Goal: Navigation & Orientation: Find specific page/section

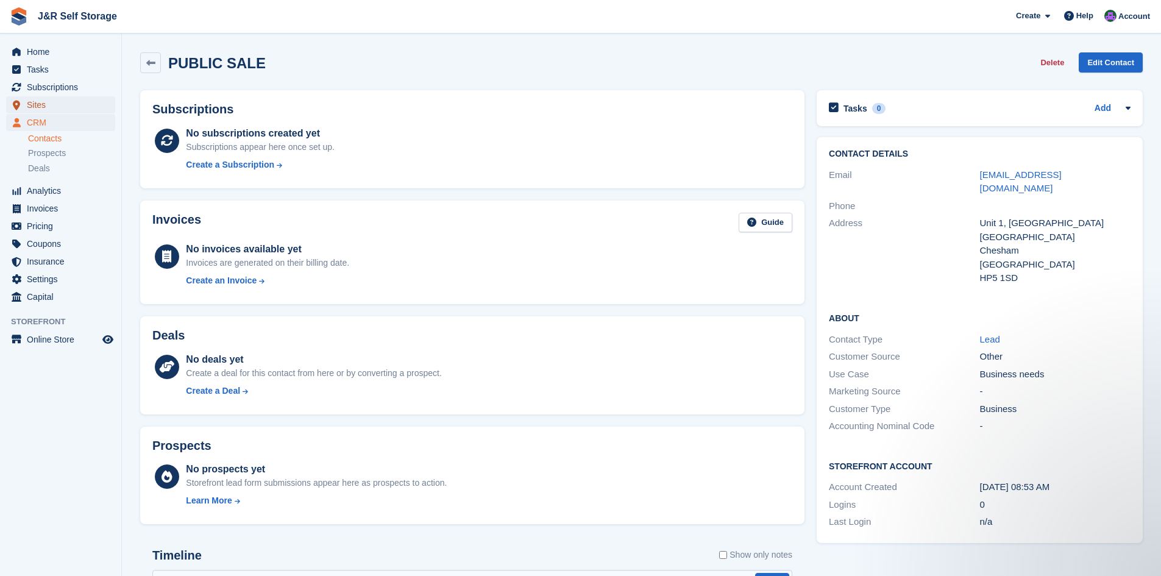
click at [35, 105] on span "Sites" at bounding box center [63, 104] width 73 height 17
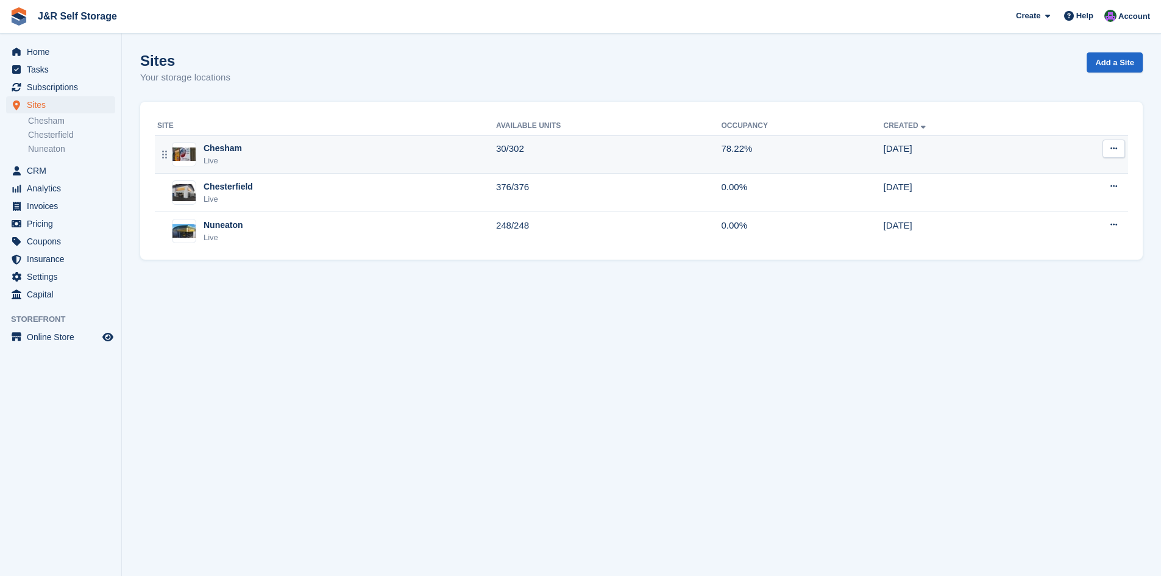
click at [212, 163] on div "Live" at bounding box center [223, 161] width 38 height 12
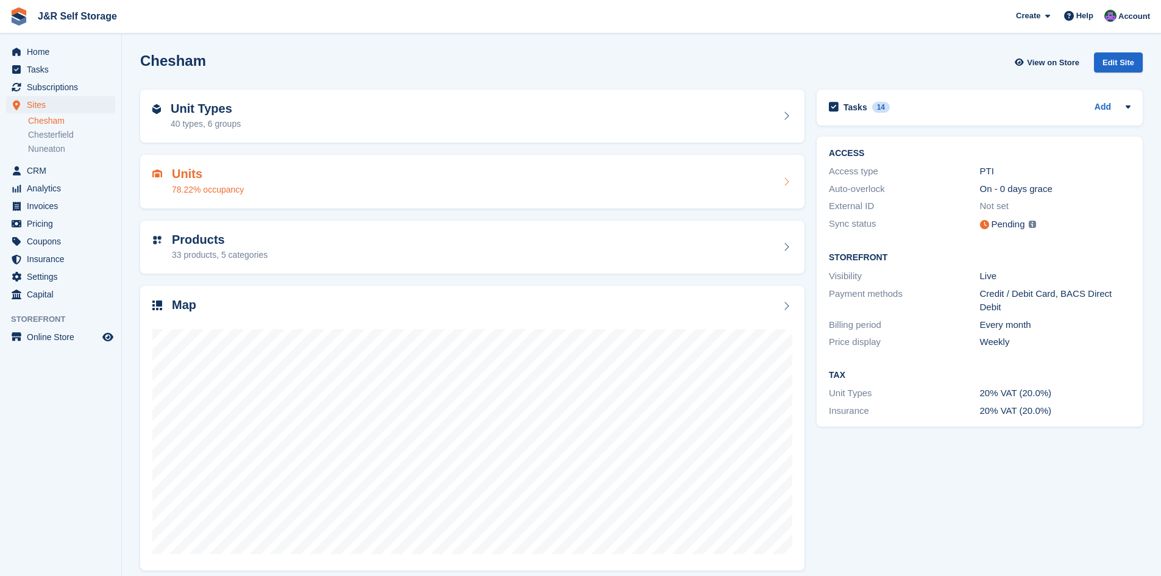
click at [202, 182] on div "Units 78.22% occupancy" at bounding box center [208, 181] width 72 height 29
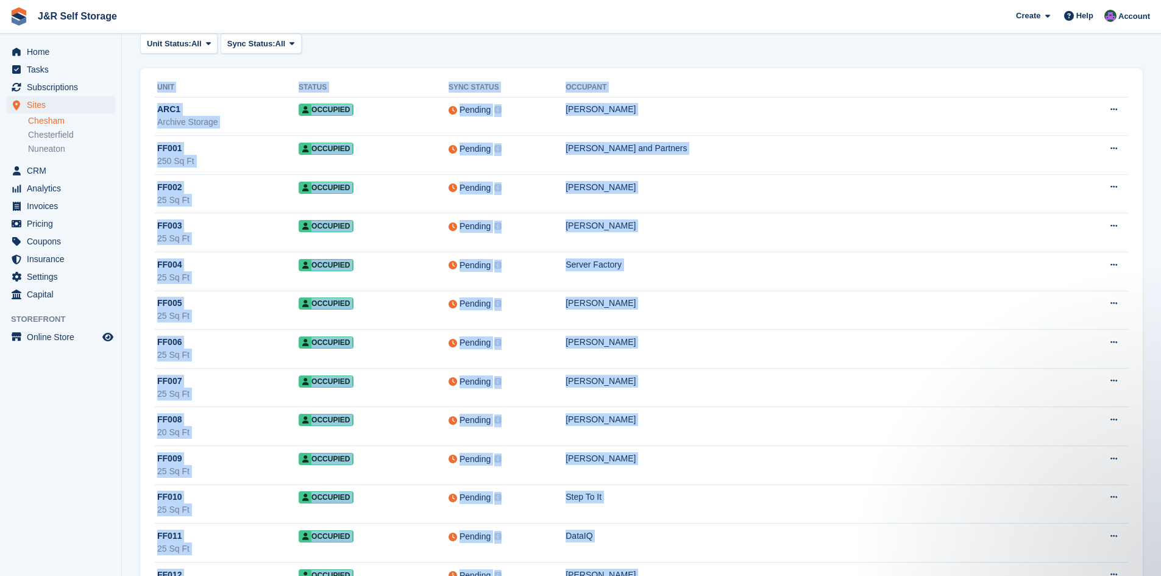
click at [45, 51] on span "Home" at bounding box center [63, 51] width 73 height 17
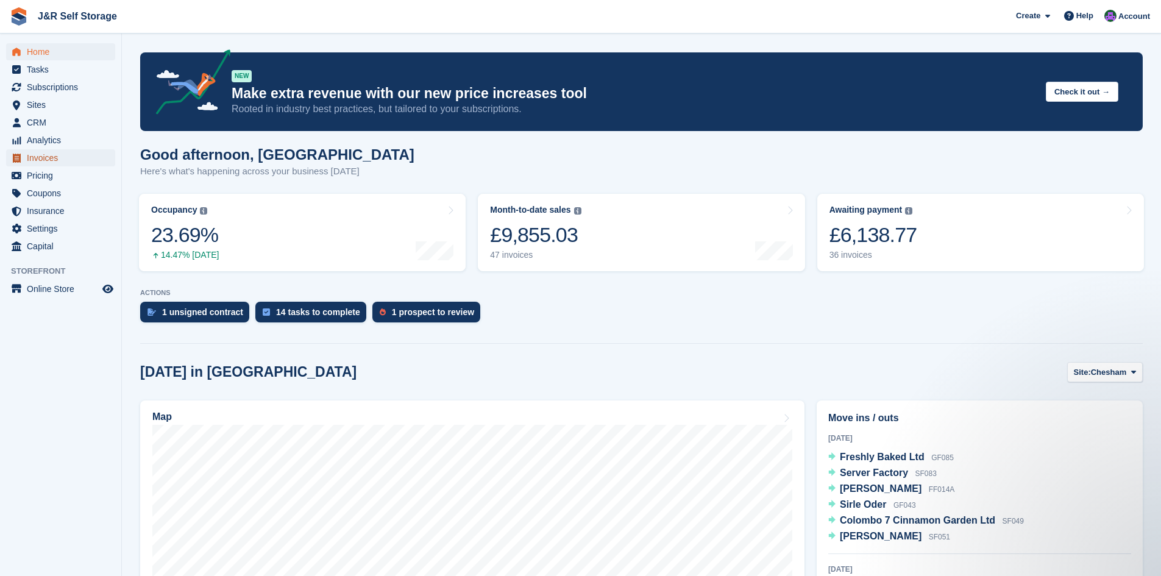
click at [40, 160] on span "Invoices" at bounding box center [63, 157] width 73 height 17
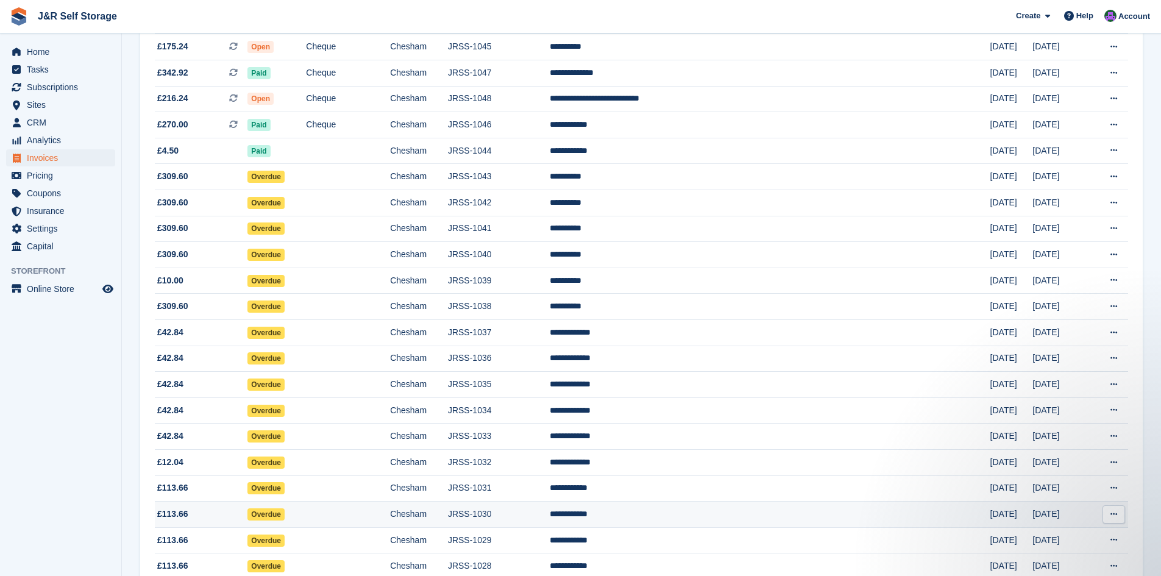
scroll to position [252, 0]
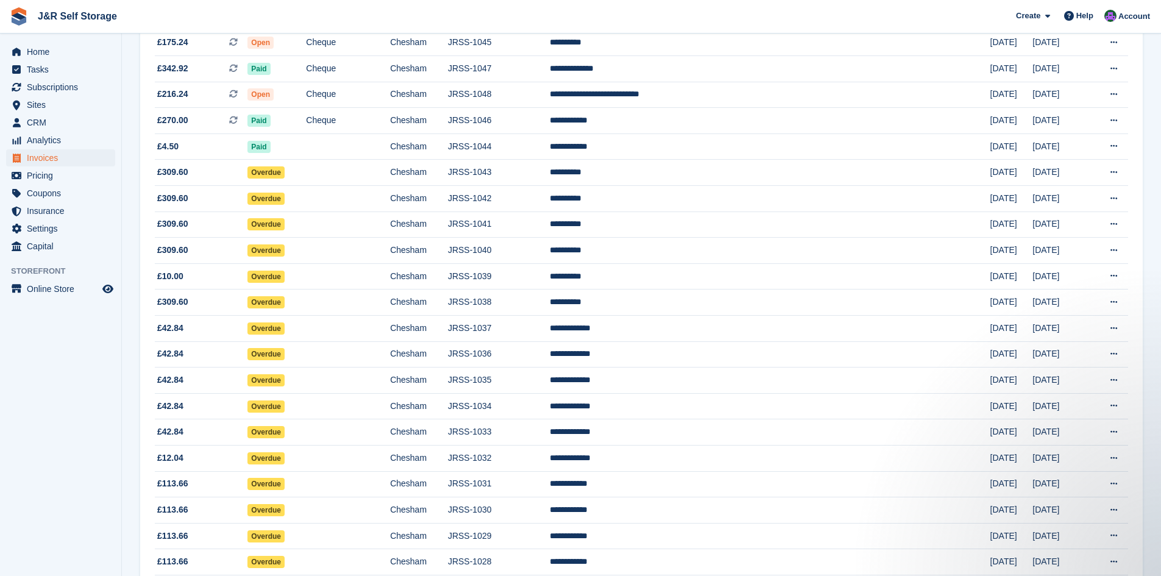
click at [1154, 550] on section "Invoices A complete list of invoices for all payments Export Export Invoices Ex…" at bounding box center [642, 529] width 1040 height 1563
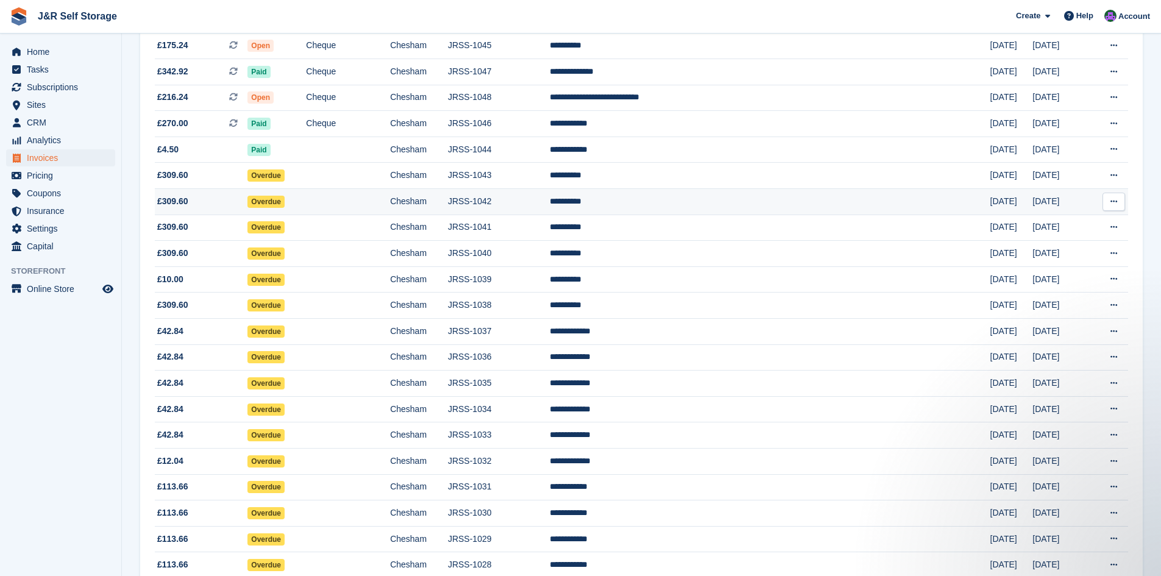
scroll to position [246, 0]
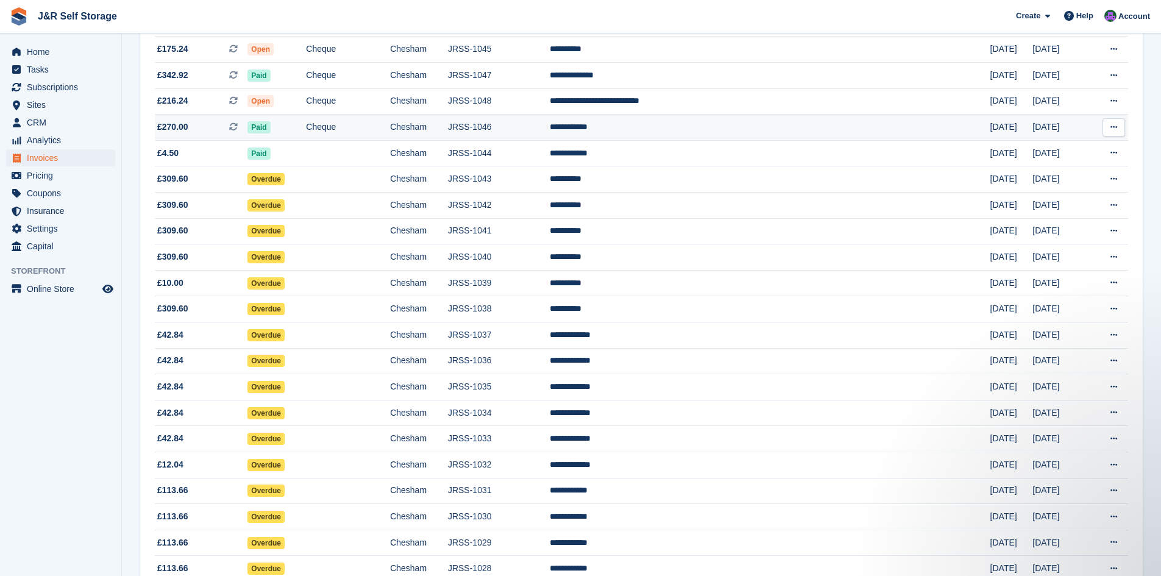
click at [306, 127] on td "Paid" at bounding box center [277, 128] width 59 height 26
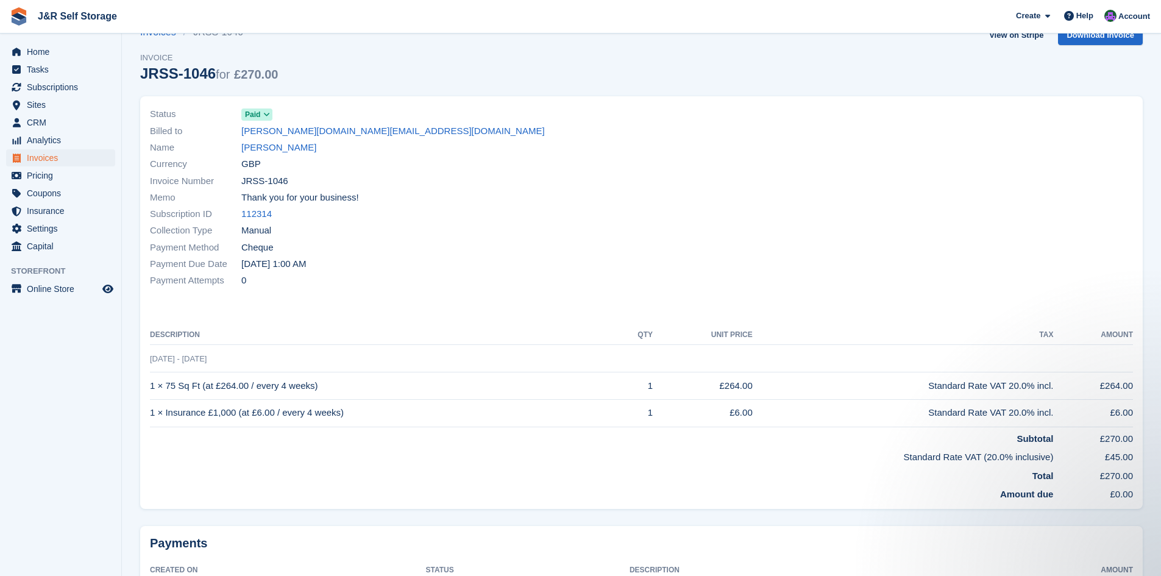
scroll to position [29, 0]
click at [269, 146] on link "John Beeston" at bounding box center [278, 147] width 75 height 14
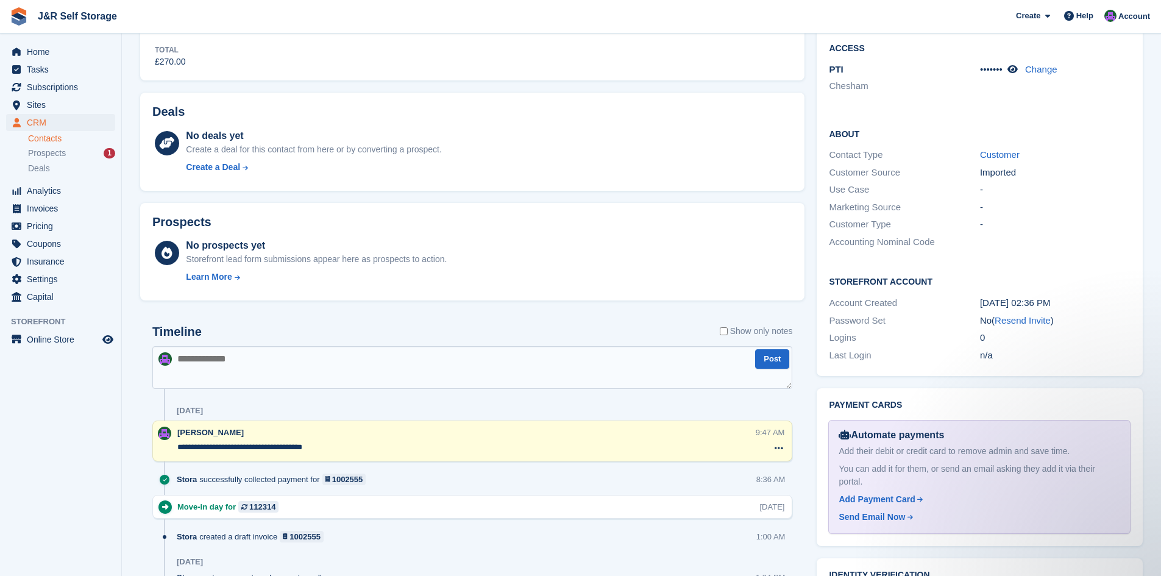
scroll to position [402, 0]
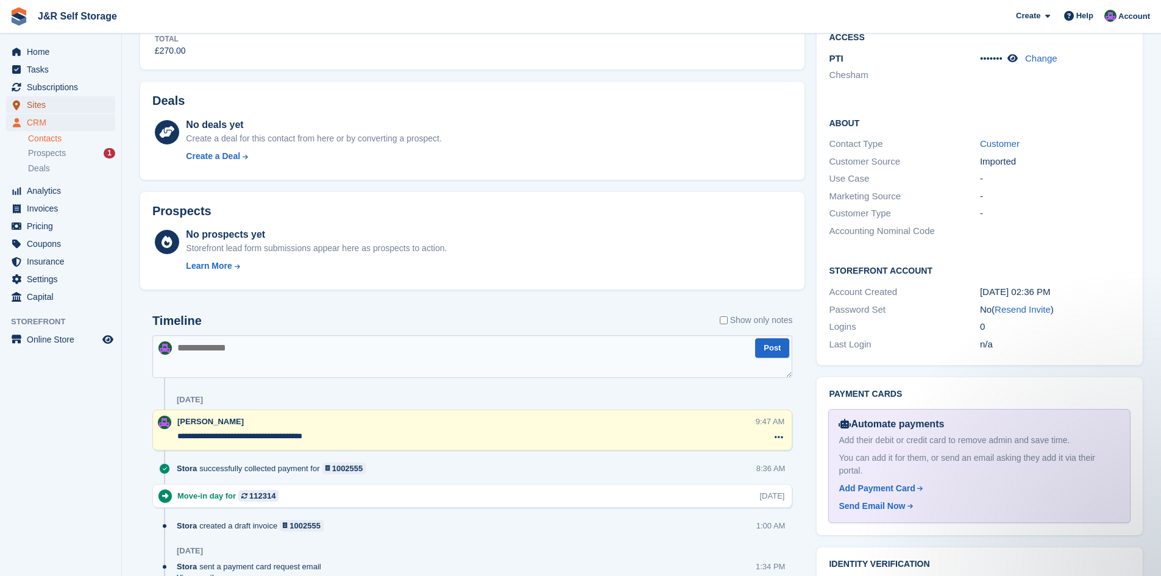
click at [32, 102] on span "Sites" at bounding box center [63, 104] width 73 height 17
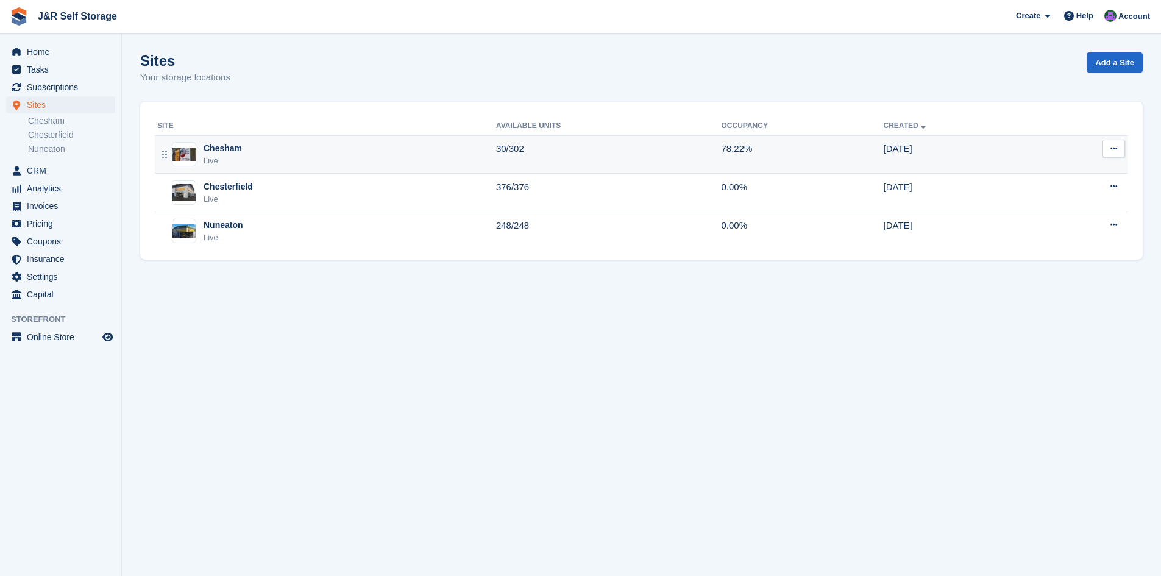
click at [212, 159] on div "Live" at bounding box center [223, 161] width 38 height 12
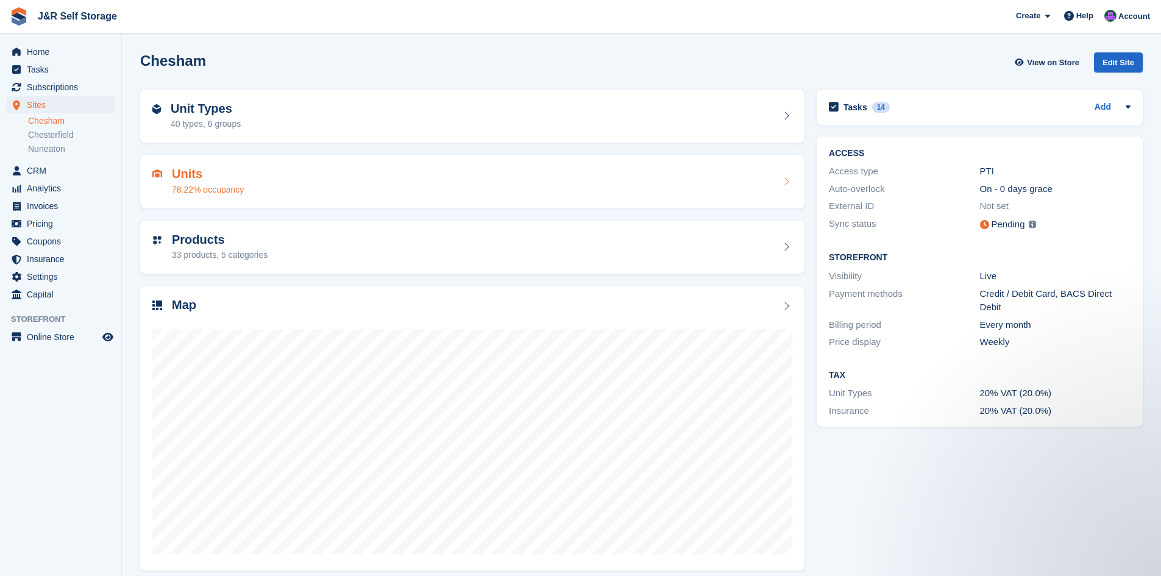
click at [227, 177] on h2 "Units" at bounding box center [208, 174] width 72 height 14
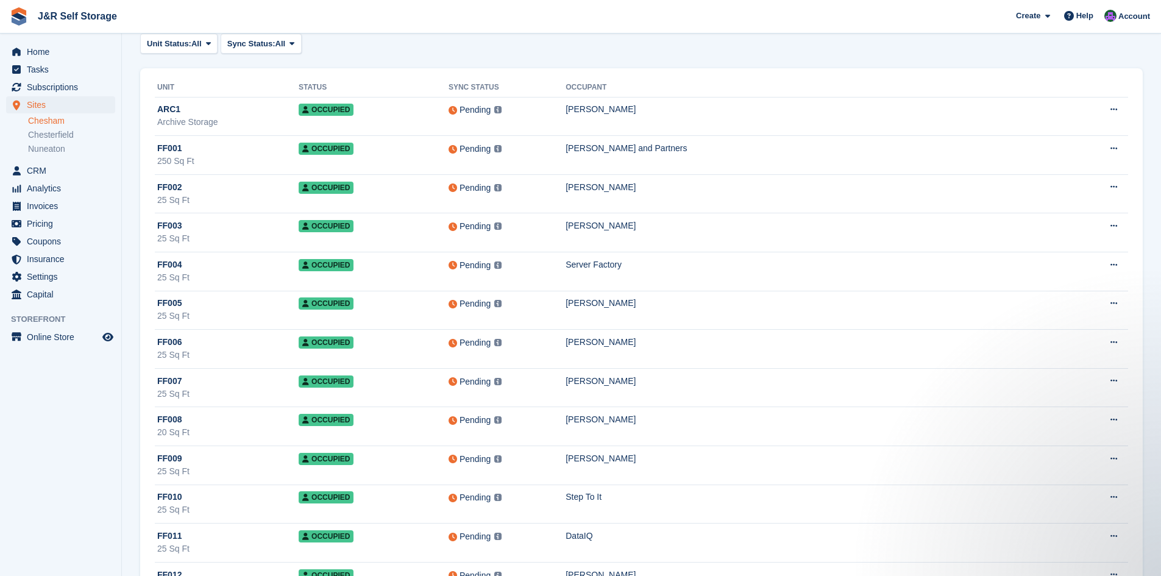
drag, startPoint x: 1152, startPoint y: 550, endPoint x: 1153, endPoint y: 562, distance: 12.2
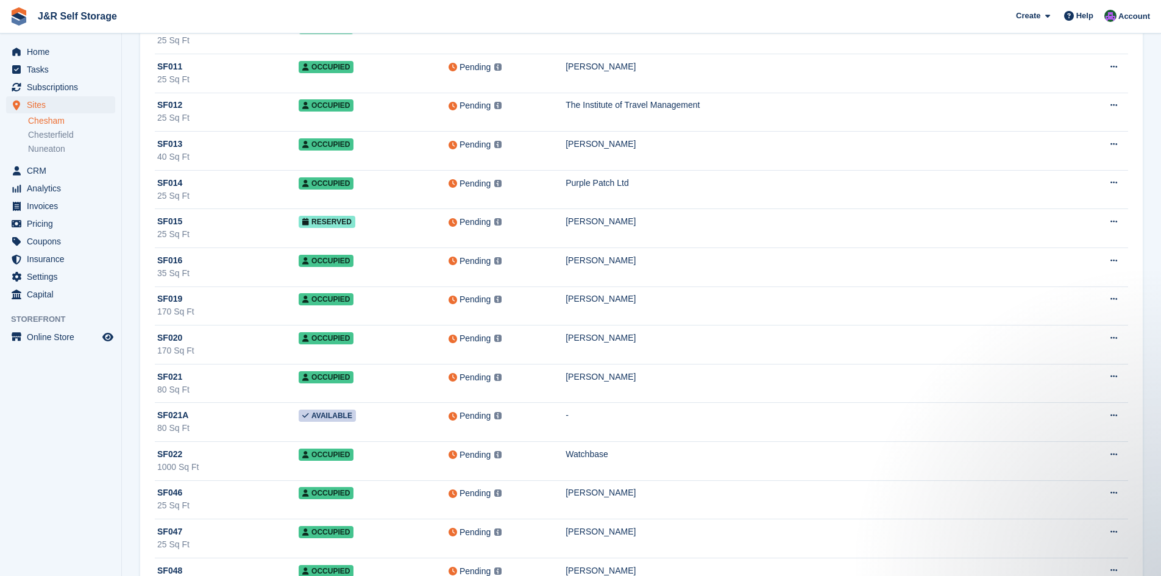
scroll to position [8465, 0]
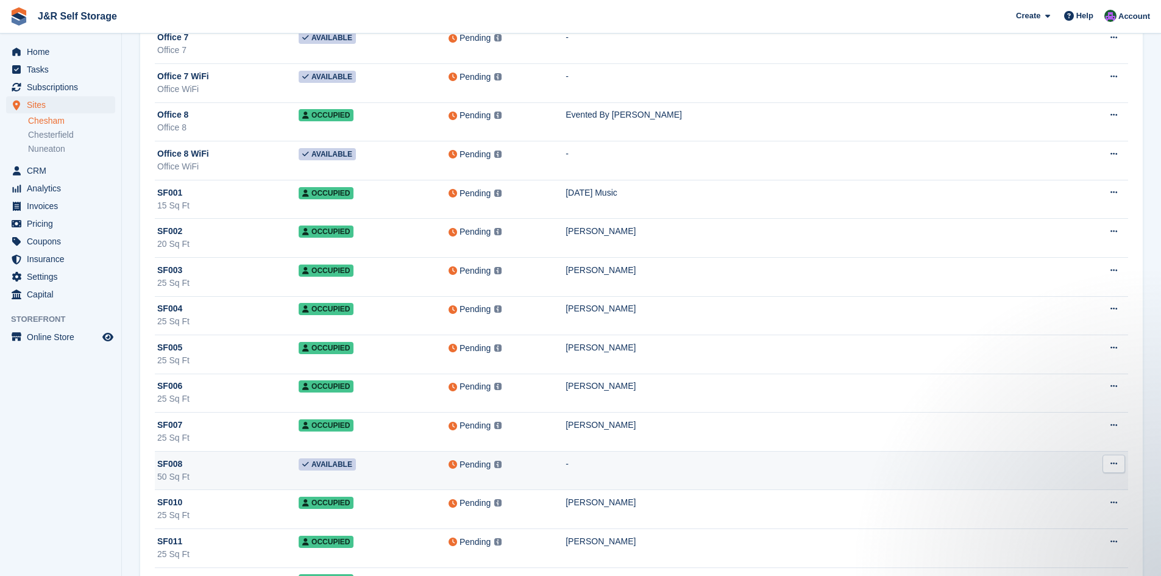
click at [205, 471] on div "50 Sq Ft" at bounding box center [227, 477] width 141 height 13
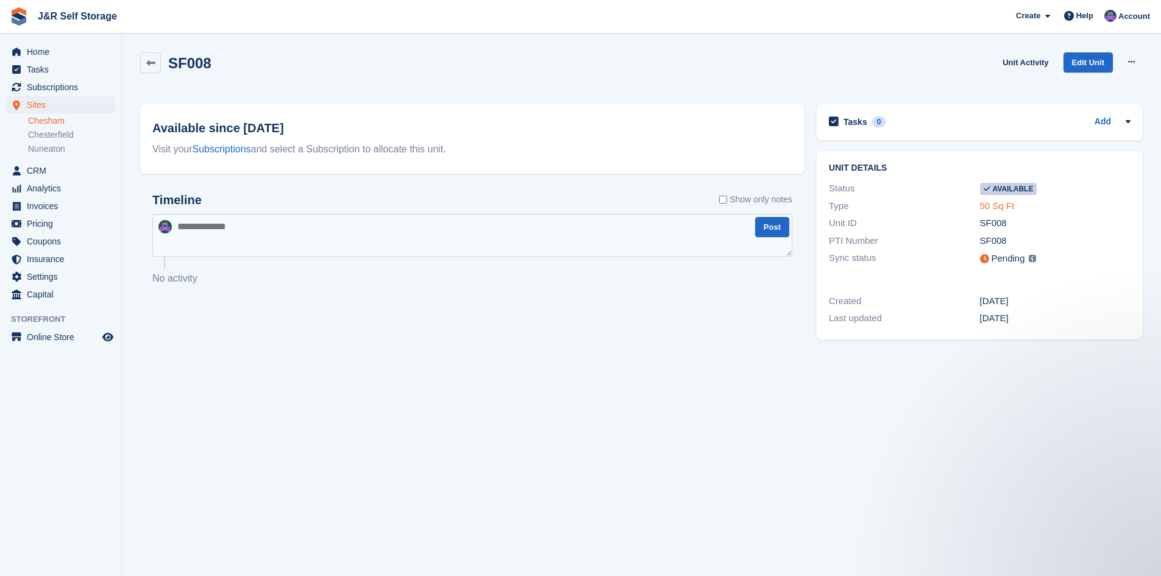
click at [1000, 206] on link "50 Sq Ft" at bounding box center [997, 206] width 35 height 10
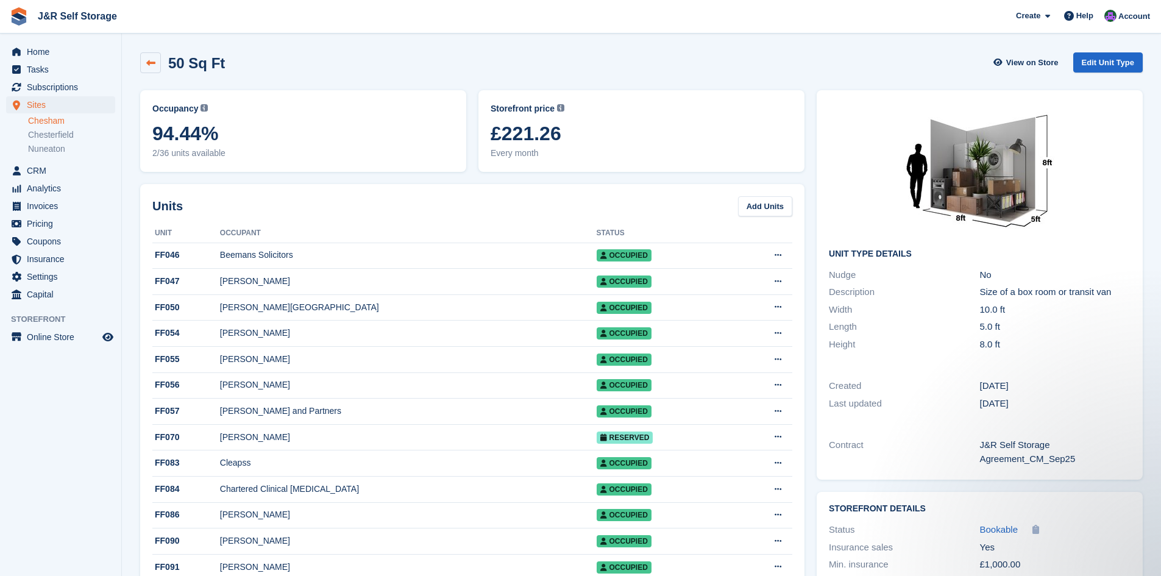
click at [146, 63] on icon at bounding box center [150, 63] width 9 height 9
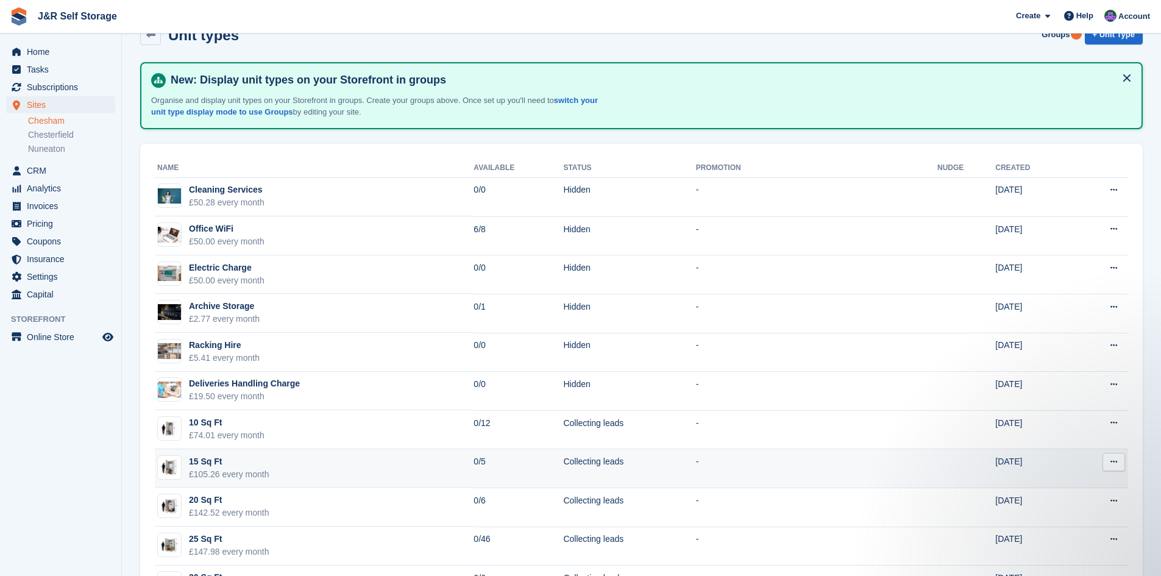
scroll to position [39, 0]
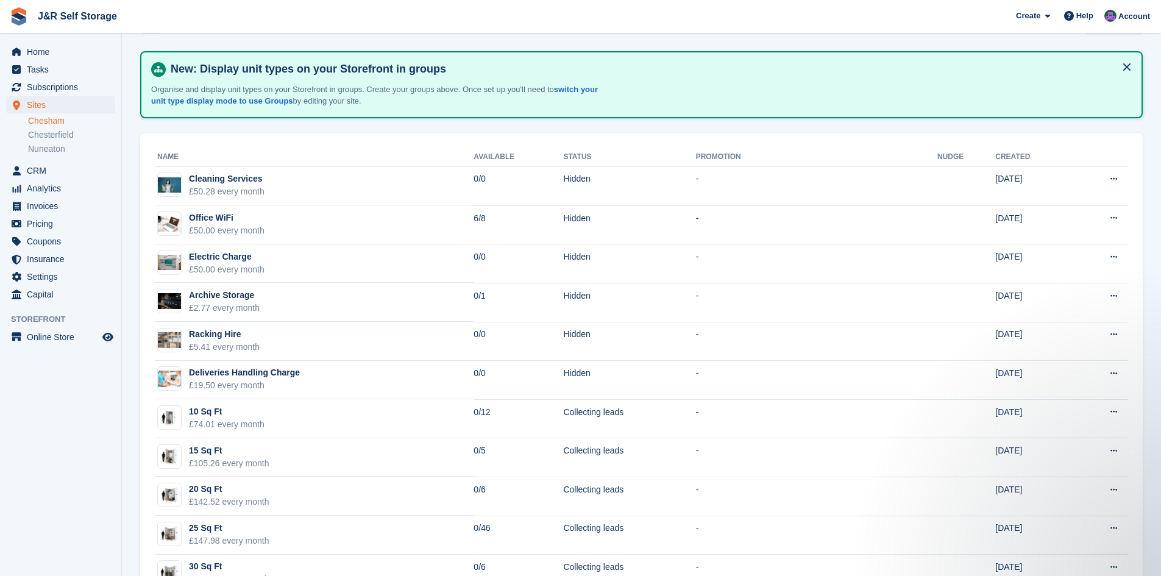
click at [39, 124] on link "Chesham" at bounding box center [71, 121] width 87 height 12
